Goal: Information Seeking & Learning: Get advice/opinions

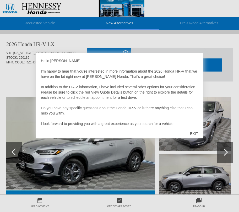
scroll to position [2, 0]
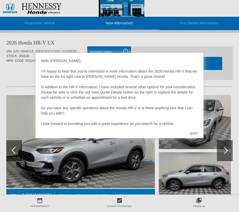
click at [195, 134] on div "EXIT" at bounding box center [194, 134] width 19 height 16
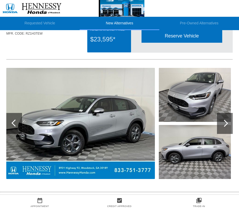
scroll to position [29, 0]
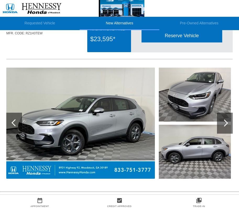
click at [227, 123] on div at bounding box center [224, 123] width 7 height 7
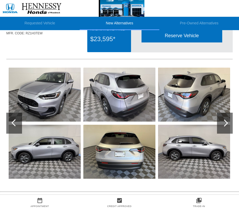
click at [227, 123] on div at bounding box center [224, 123] width 7 height 7
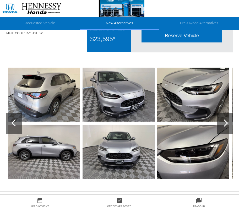
click at [227, 123] on div at bounding box center [224, 123] width 7 height 7
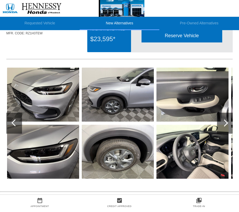
click at [227, 123] on div at bounding box center [224, 123] width 7 height 7
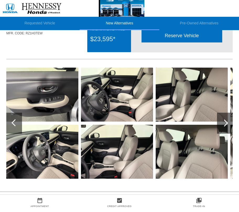
click at [227, 123] on div at bounding box center [224, 123] width 7 height 7
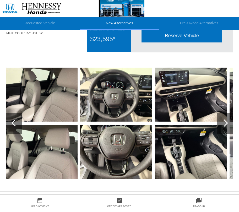
click at [227, 123] on div at bounding box center [224, 123] width 7 height 7
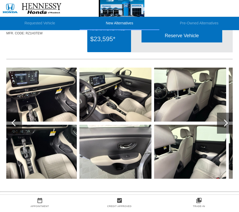
click at [227, 123] on div at bounding box center [224, 123] width 7 height 7
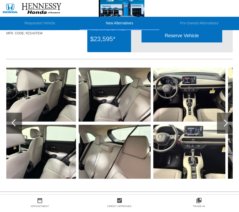
click at [227, 123] on div at bounding box center [224, 123] width 7 height 7
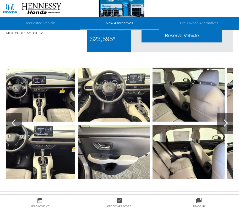
click at [227, 123] on div at bounding box center [224, 123] width 7 height 7
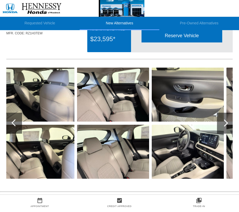
click at [227, 123] on div at bounding box center [224, 123] width 7 height 7
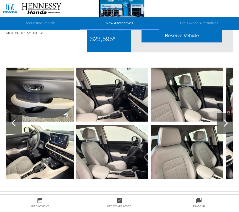
click at [227, 123] on div at bounding box center [224, 123] width 7 height 7
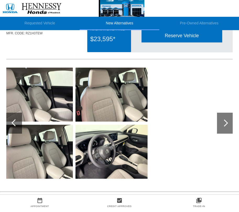
click at [227, 123] on div at bounding box center [224, 123] width 7 height 7
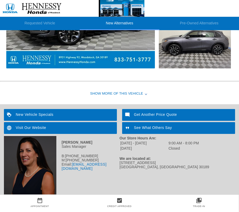
scroll to position [567, 0]
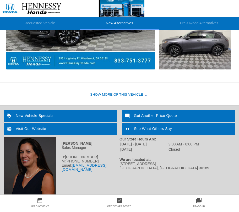
click at [35, 114] on div "New Vehicle Specials" at bounding box center [60, 116] width 113 height 12
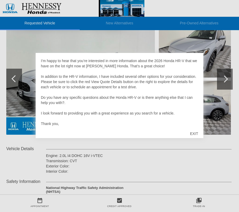
scroll to position [92, 0]
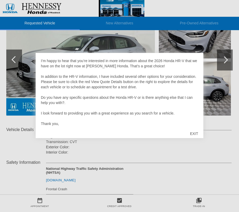
click at [197, 133] on div "EXIT" at bounding box center [194, 134] width 19 height 16
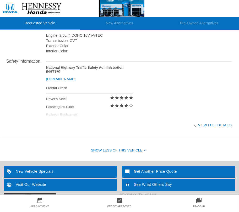
scroll to position [192, 0]
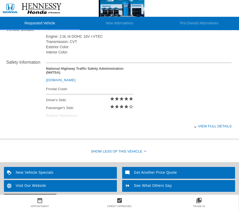
click at [202, 203] on icon "collections_bookmark" at bounding box center [199, 200] width 80 height 6
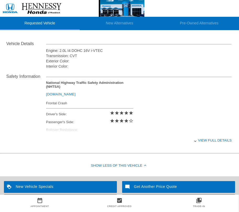
scroll to position [202, 0]
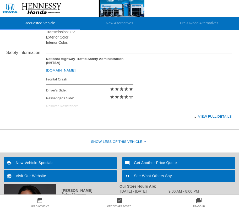
click at [139, 164] on div "Get Another Price Quote" at bounding box center [178, 163] width 113 height 12
